Goal: Task Accomplishment & Management: Manage account settings

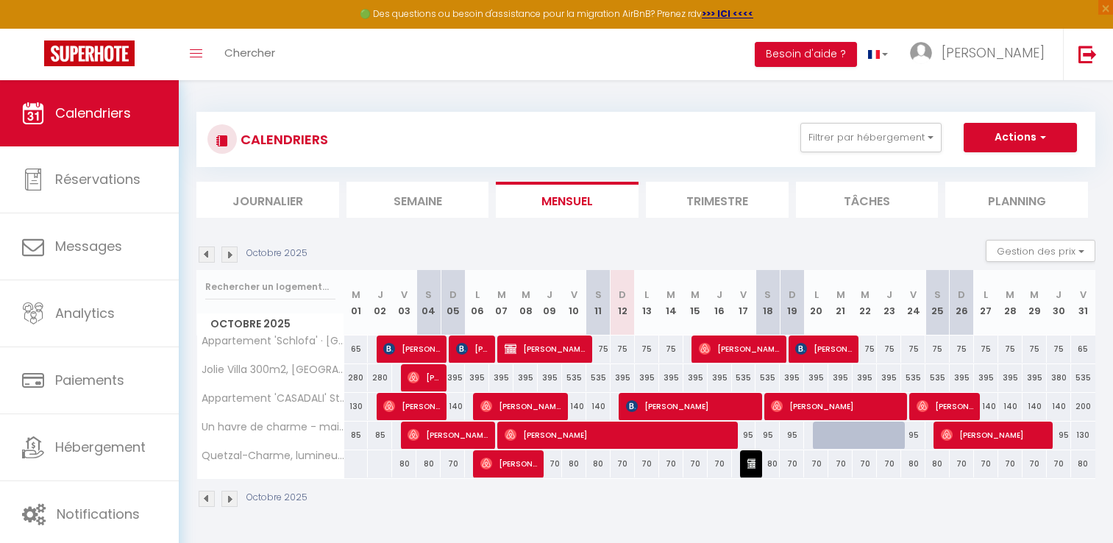
select select
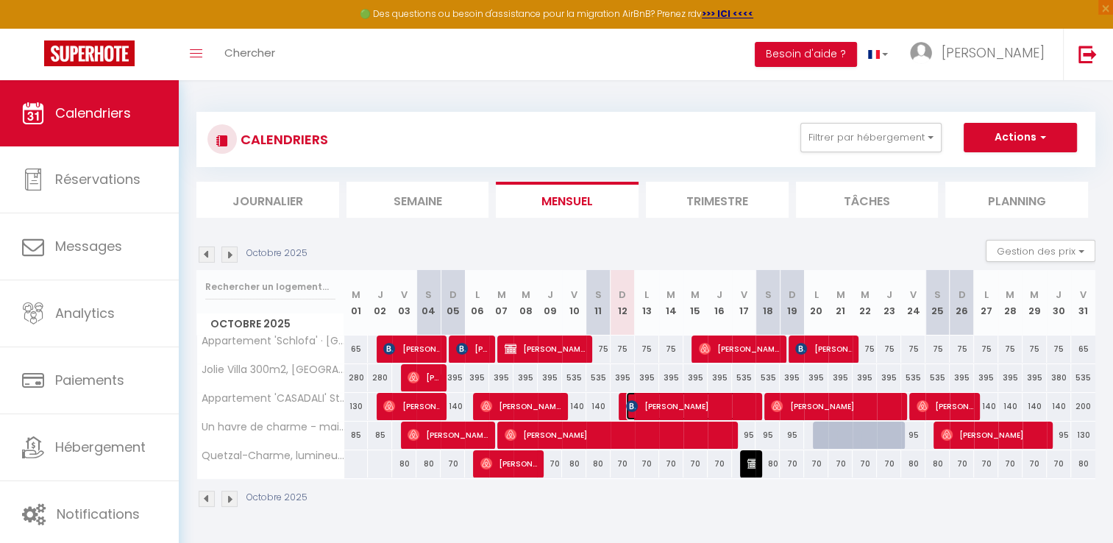
click at [706, 406] on span "[PERSON_NAME]" at bounding box center [690, 406] width 129 height 28
select select "OK"
select select "KO"
select select "0"
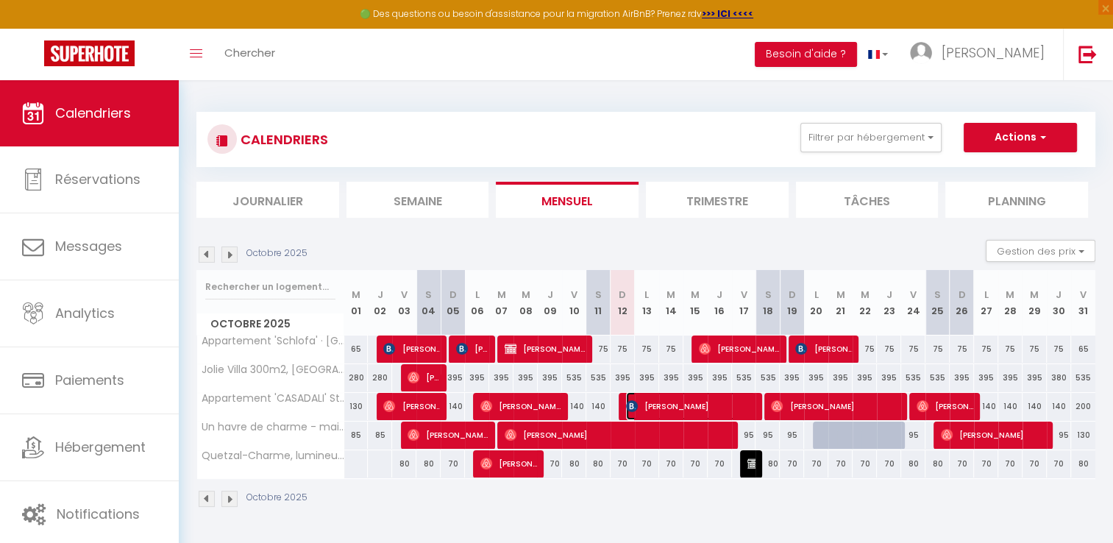
select select "1"
select select
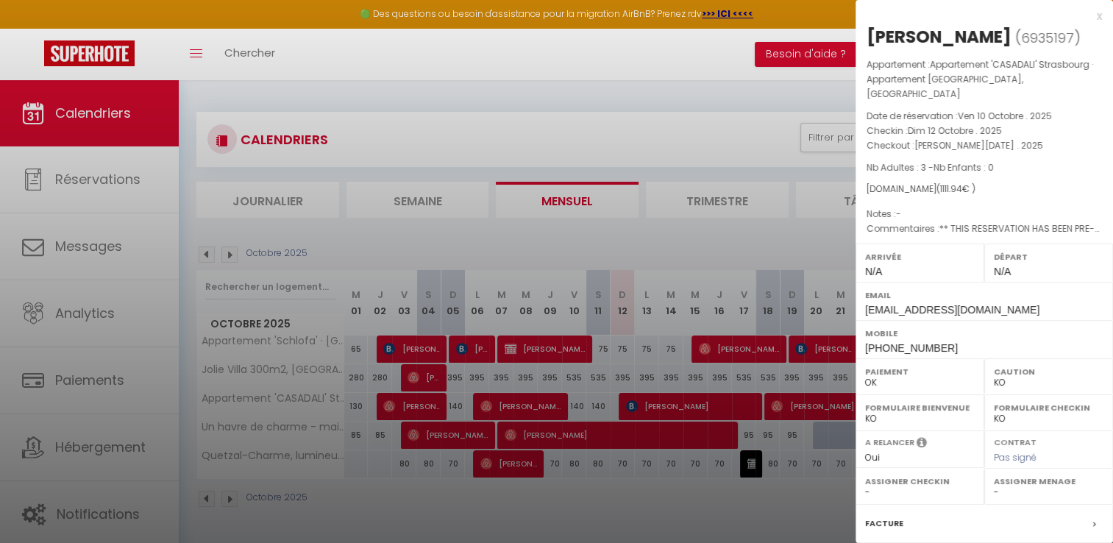
click at [1088, 19] on div "x" at bounding box center [979, 16] width 246 height 18
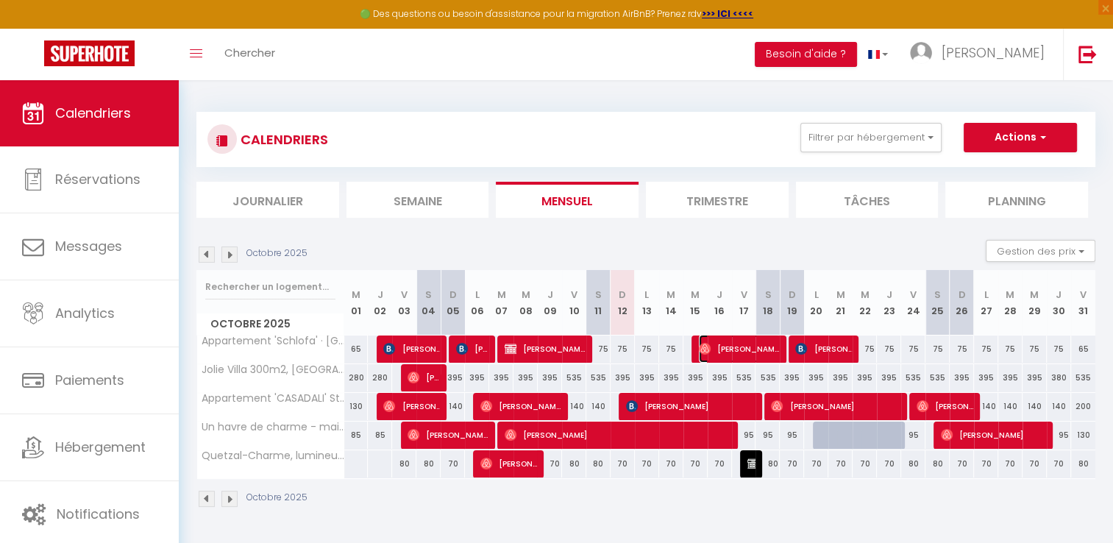
click at [750, 344] on span "[PERSON_NAME]" at bounding box center [739, 349] width 81 height 28
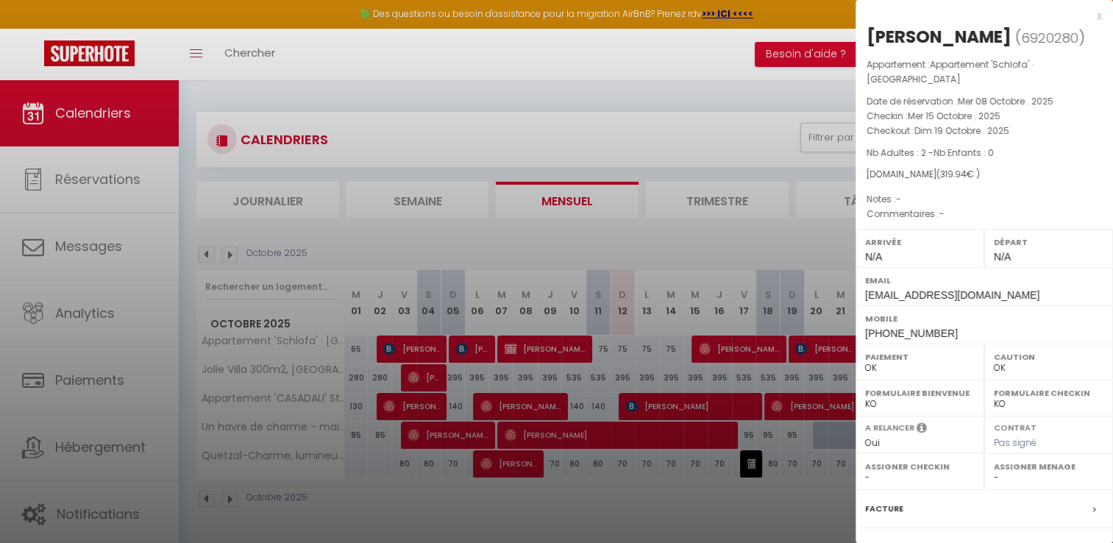
click at [1084, 15] on div "x" at bounding box center [979, 16] width 246 height 18
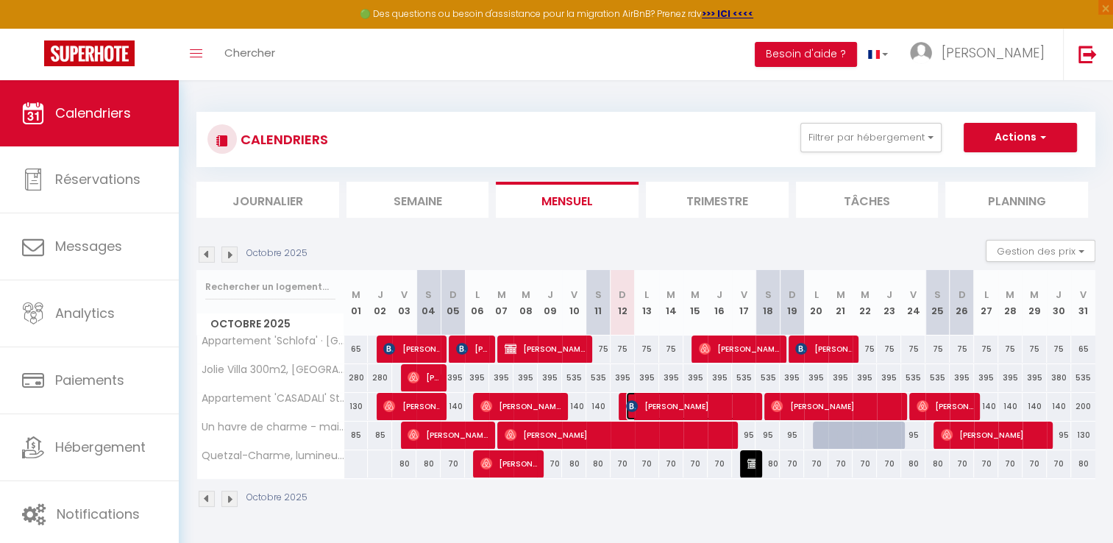
click at [688, 408] on span "[PERSON_NAME]" at bounding box center [690, 406] width 129 height 28
select select "KO"
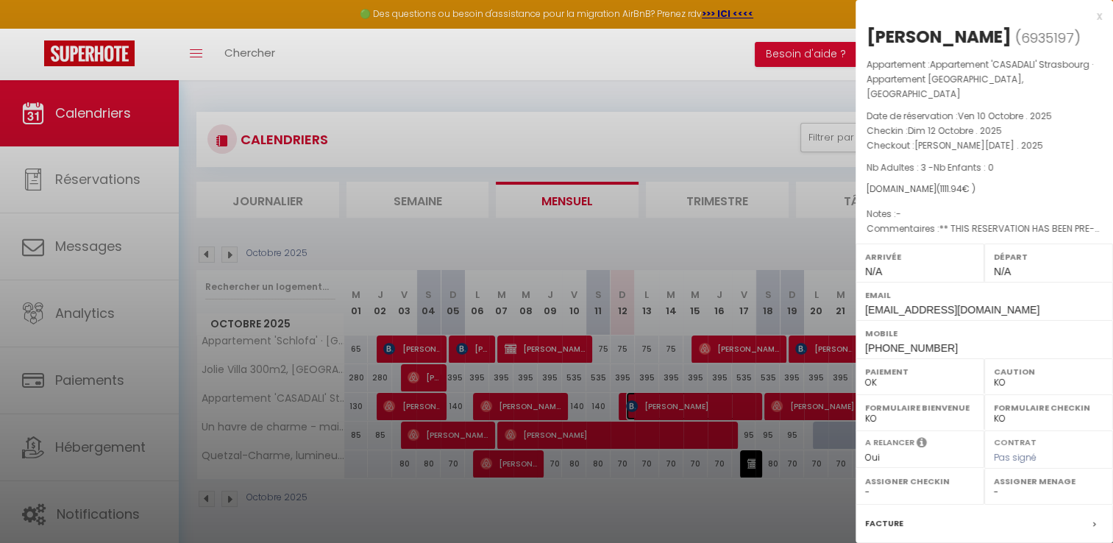
click at [611, 400] on link "[PERSON_NAME]" at bounding box center [611, 410] width 0 height 20
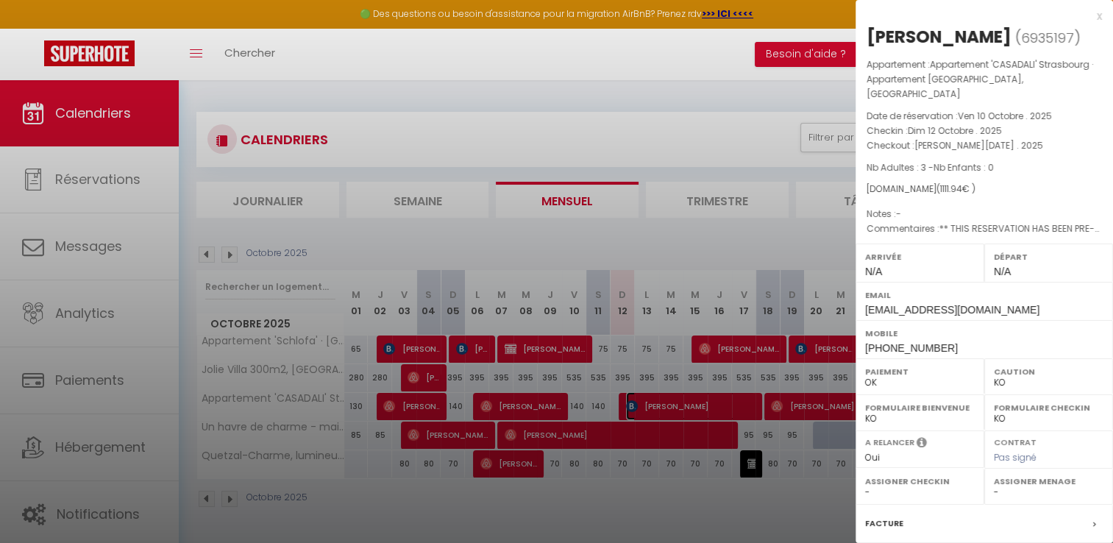
click at [611, 400] on link "[PERSON_NAME]" at bounding box center [611, 410] width 0 height 20
click at [1090, 18] on div "x" at bounding box center [979, 16] width 246 height 18
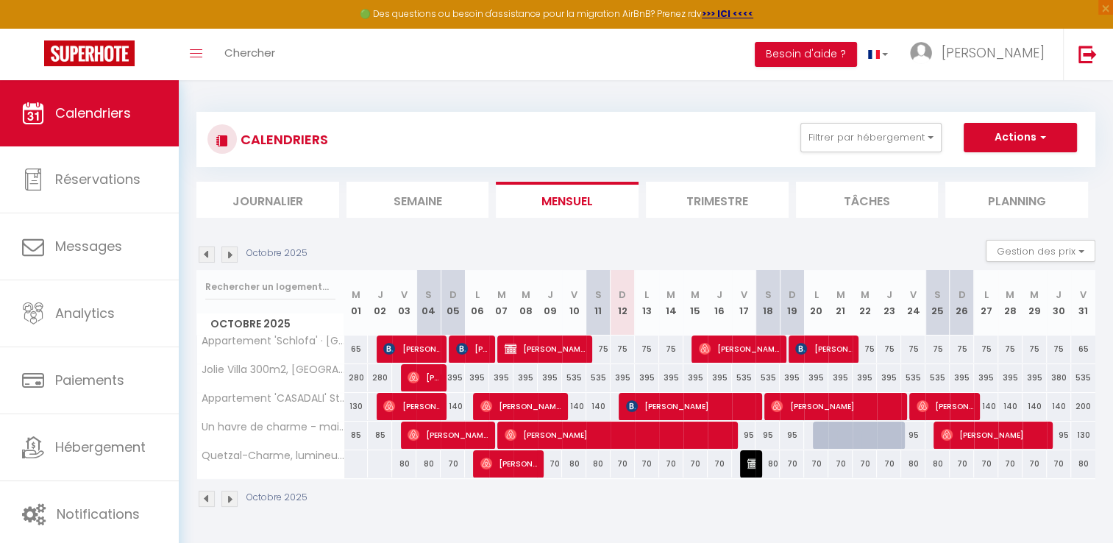
click at [235, 257] on img at bounding box center [229, 254] width 16 height 16
click at [203, 253] on img at bounding box center [207, 254] width 16 height 16
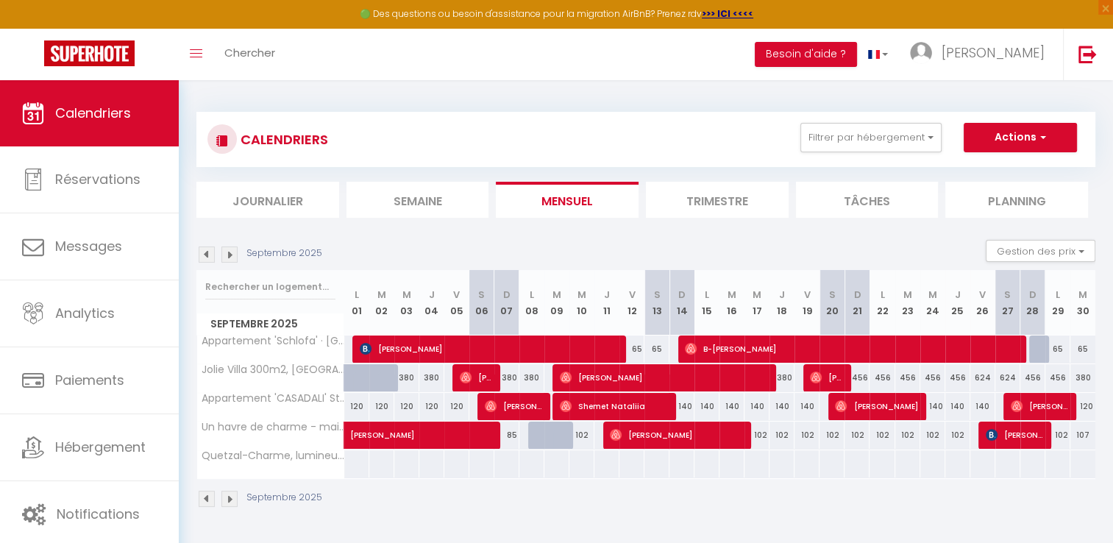
click at [227, 252] on img at bounding box center [229, 254] width 16 height 16
